Goal: Information Seeking & Learning: Find specific page/section

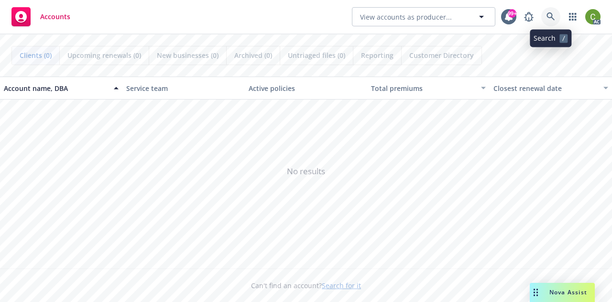
click at [547, 15] on icon at bounding box center [550, 16] width 9 height 9
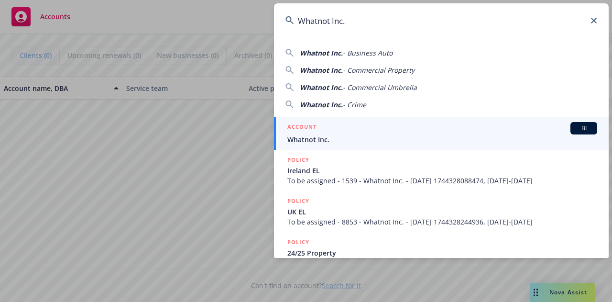
type input "Whatnot Inc."
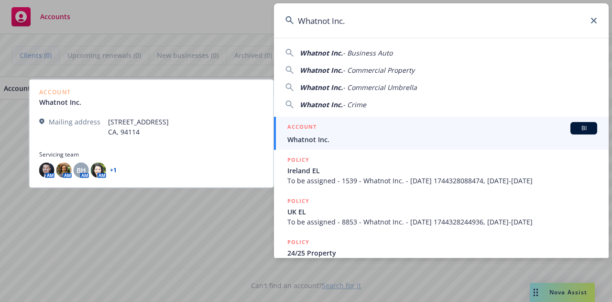
click at [383, 137] on span "Whatnot Inc." at bounding box center [442, 139] width 310 height 10
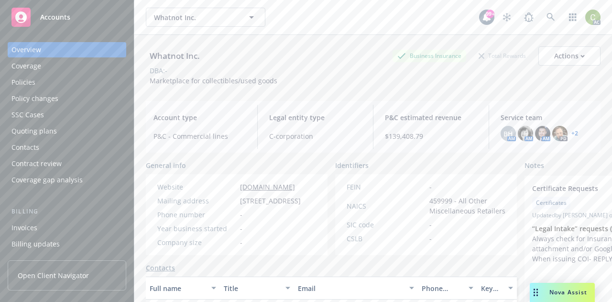
click at [30, 83] on div "Policies" at bounding box center [23, 82] width 24 height 15
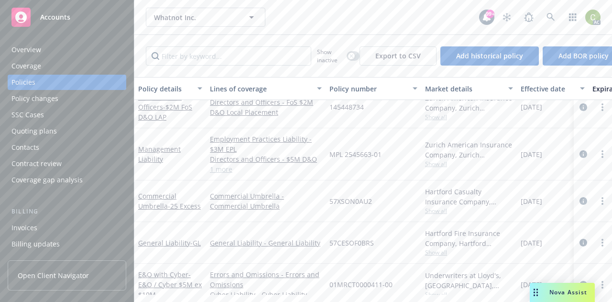
scroll to position [330, 0]
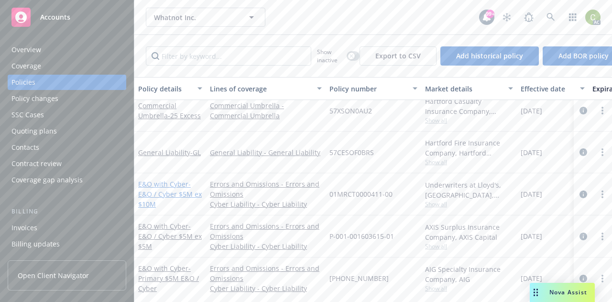
click at [147, 183] on link "E&O with Cyber - E&O / Cyber $5M ex $10M" at bounding box center [170, 193] width 64 height 29
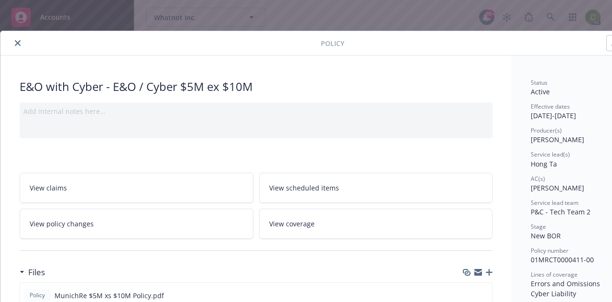
drag, startPoint x: 18, startPoint y: 44, endPoint x: 133, endPoint y: 109, distance: 131.8
click at [18, 43] on icon "close" at bounding box center [18, 43] width 6 height 6
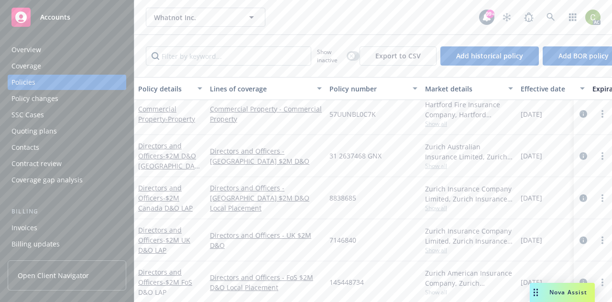
scroll to position [43, 0]
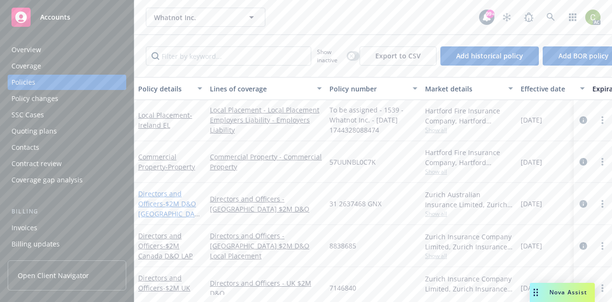
click at [160, 196] on link "Directors and Officers - $2M D&O [GEOGRAPHIC_DATA] LAP" at bounding box center [168, 208] width 60 height 39
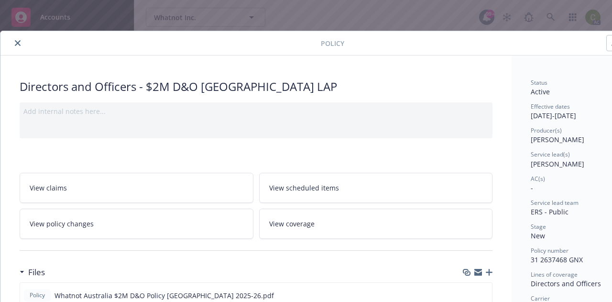
click at [18, 44] on icon "close" at bounding box center [18, 43] width 6 height 6
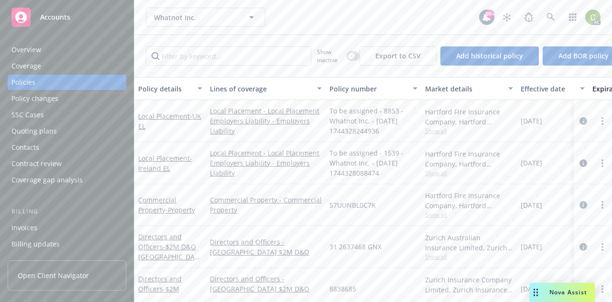
click at [33, 46] on div "Overview" at bounding box center [26, 49] width 30 height 15
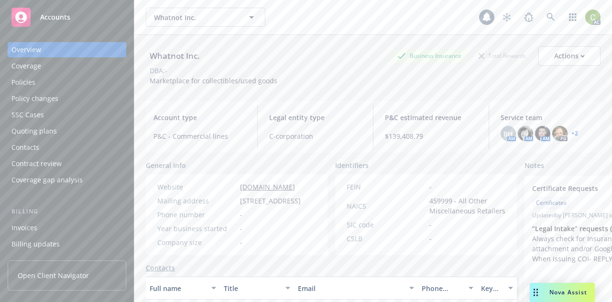
click at [40, 86] on div "Policies" at bounding box center [66, 82] width 111 height 15
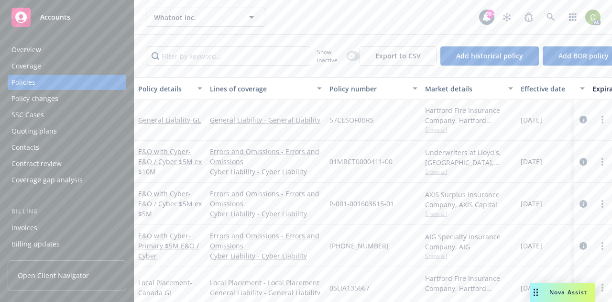
scroll to position [349, 0]
click at [148, 152] on link "E&O with Cyber - E&O / Cyber $5M ex $10M" at bounding box center [170, 160] width 64 height 29
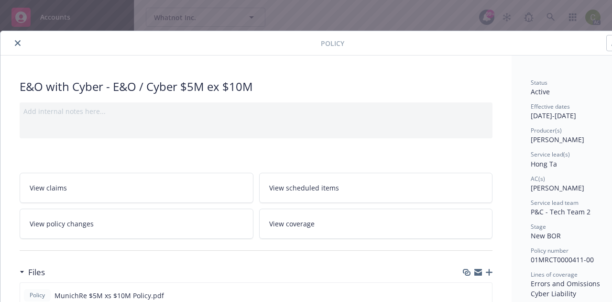
click at [18, 48] on button "close" at bounding box center [17, 42] width 11 height 11
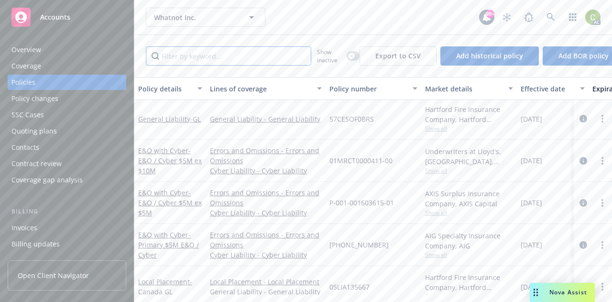
click at [264, 57] on input "Filter by keyword..." at bounding box center [228, 55] width 165 height 19
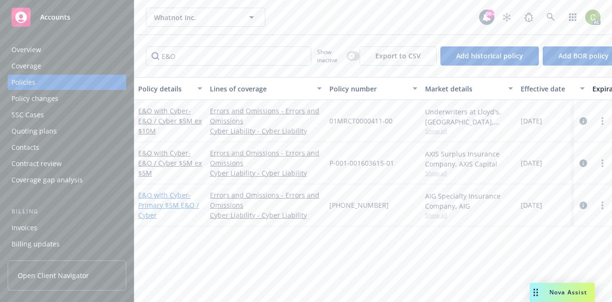
click at [145, 195] on link "E&O with Cyber - Primary $5M E&O / Cyber" at bounding box center [168, 204] width 61 height 29
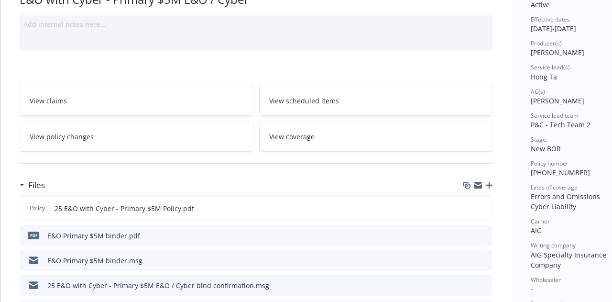
scroll to position [90, 0]
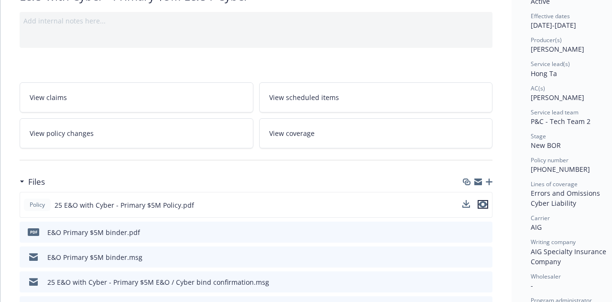
click at [485, 204] on icon "preview file" at bounding box center [482, 204] width 9 height 7
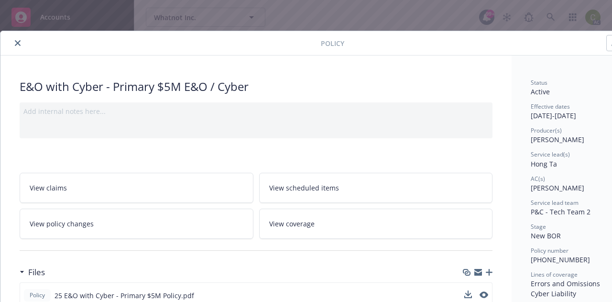
click at [11, 40] on div at bounding box center [162, 42] width 316 height 11
click at [21, 43] on button "close" at bounding box center [17, 42] width 11 height 11
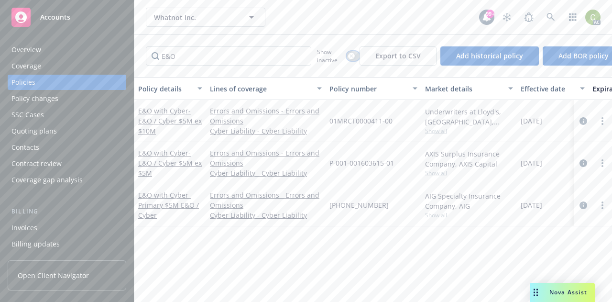
click at [350, 54] on icon "button" at bounding box center [351, 56] width 4 height 4
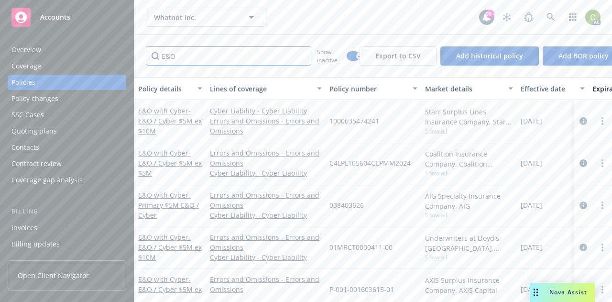
drag, startPoint x: 213, startPoint y: 56, endPoint x: 93, endPoint y: 64, distance: 120.2
click at [93, 64] on div "Accounts Overview Coverage Policies Policy changes SSC Cases Quoting plans Cont…" at bounding box center [306, 151] width 612 height 302
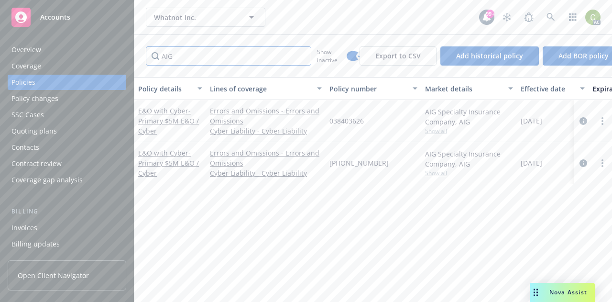
drag, startPoint x: 177, startPoint y: 54, endPoint x: 138, endPoint y: 57, distance: 39.3
click at [138, 57] on div "AIG Show inactive Export to CSV Add historical policy Add BOR policy" at bounding box center [372, 56] width 477 height 42
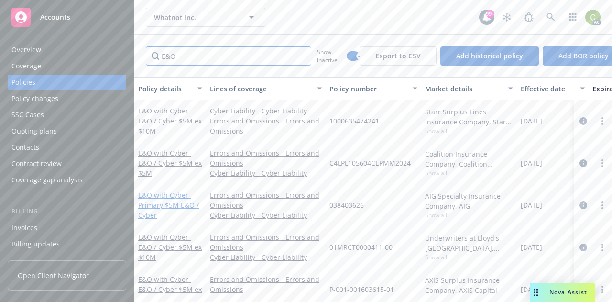
type input "E&O"
click at [160, 197] on link "E&O with Cyber - Primary $5M E&O / Cyber" at bounding box center [168, 204] width 61 height 29
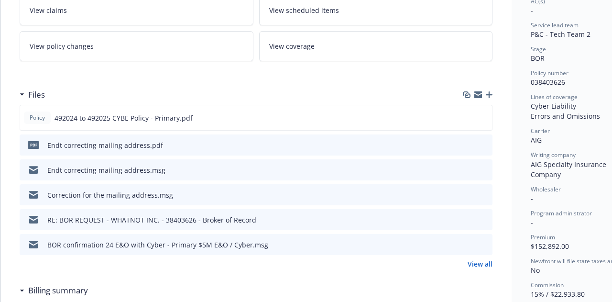
scroll to position [178, 0]
click at [484, 114] on icon "preview file" at bounding box center [482, 116] width 9 height 7
